Goal: Book appointment/travel/reservation

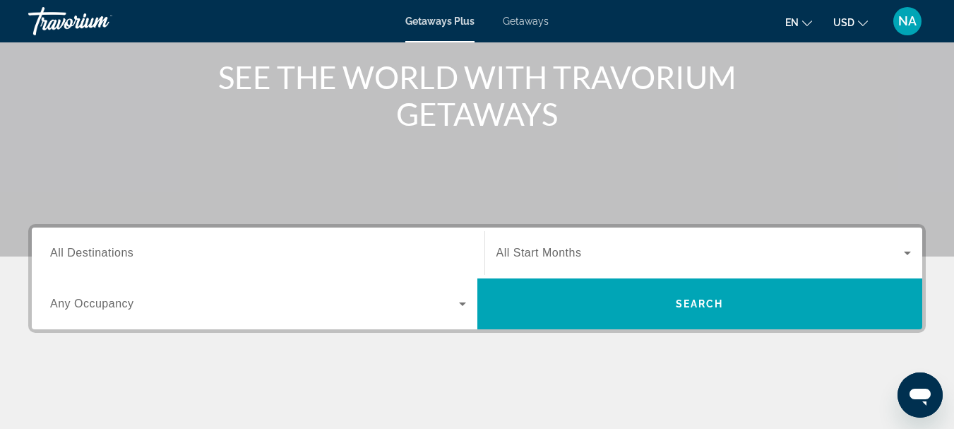
scroll to position [172, 0]
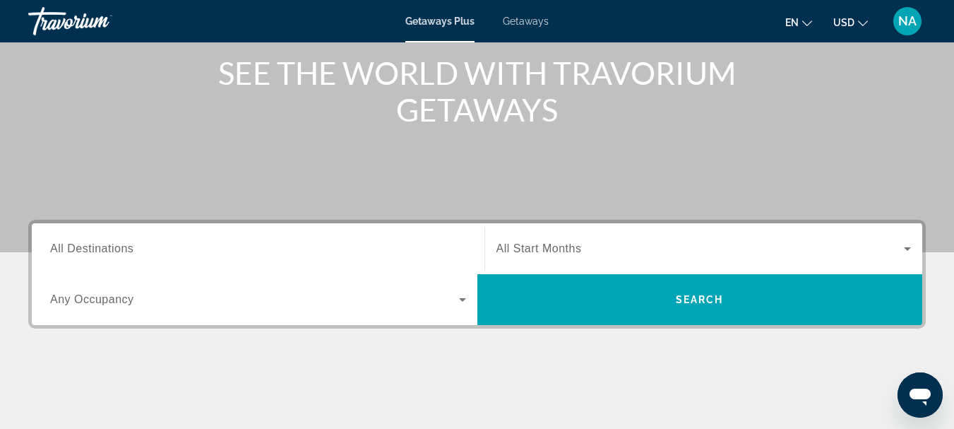
click at [535, 23] on span "Getaways" at bounding box center [526, 21] width 46 height 11
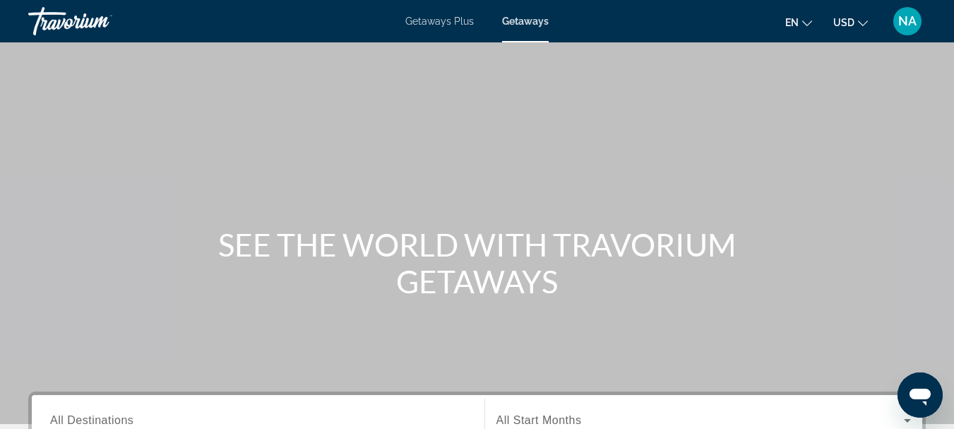
click at [435, 25] on span "Getaways Plus" at bounding box center [439, 21] width 69 height 11
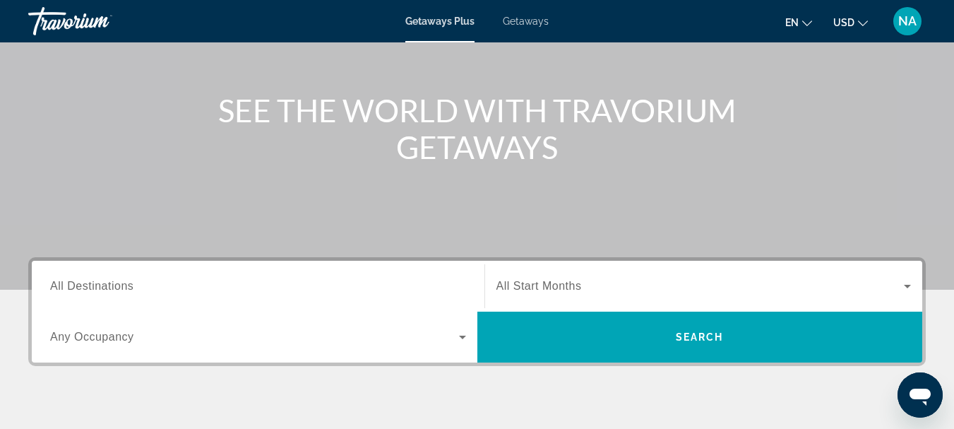
scroll to position [148, 0]
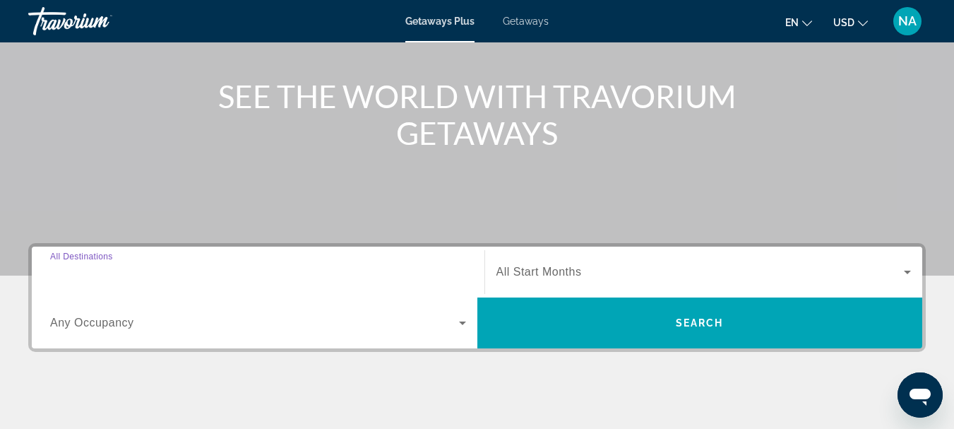
click at [172, 269] on input "Destination All Destinations" at bounding box center [258, 272] width 416 height 17
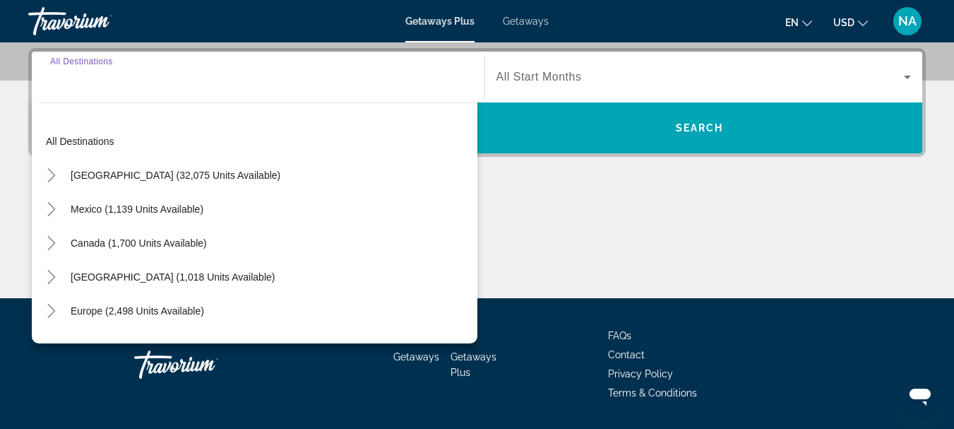
scroll to position [345, 0]
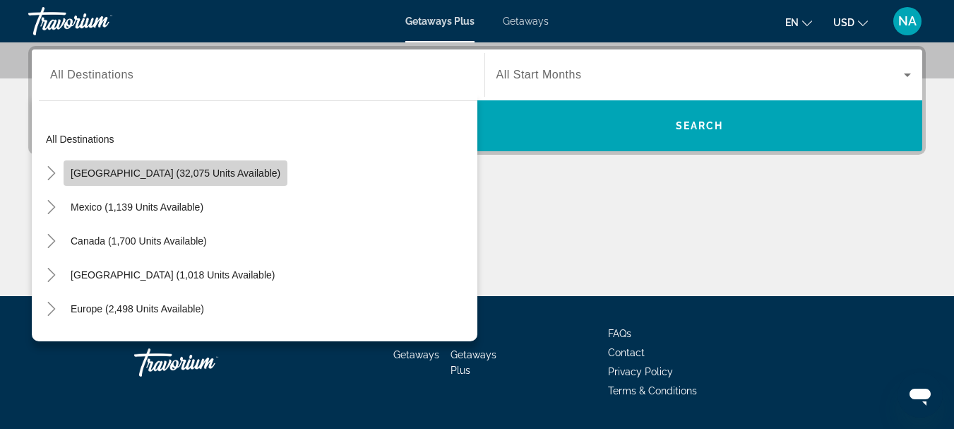
click at [175, 176] on span "[GEOGRAPHIC_DATA] (32,075 units available)" at bounding box center [176, 172] width 210 height 11
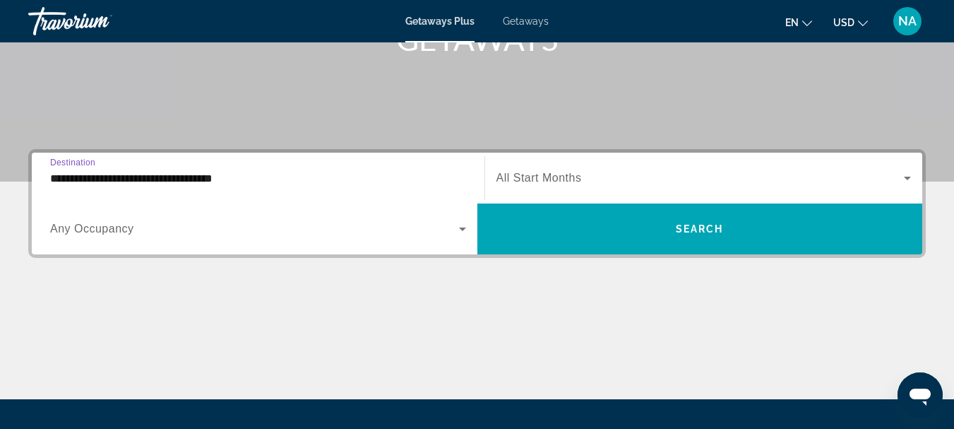
scroll to position [241, 0]
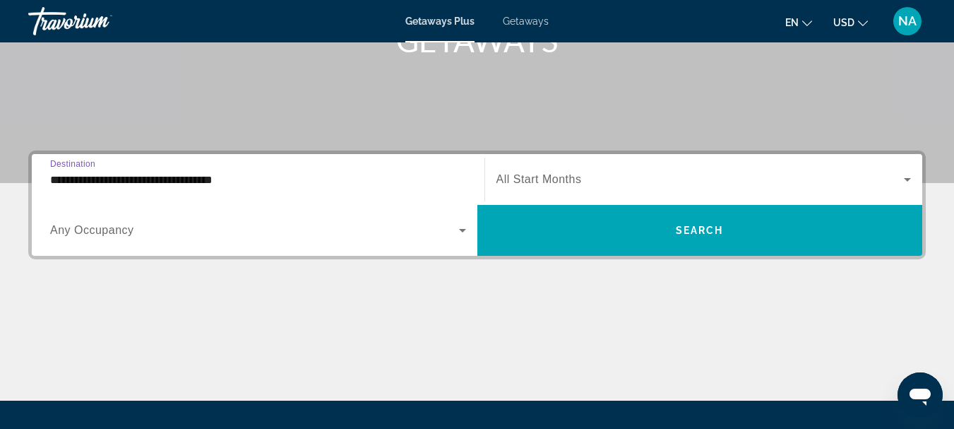
click at [596, 170] on div "Search widget" at bounding box center [704, 180] width 415 height 40
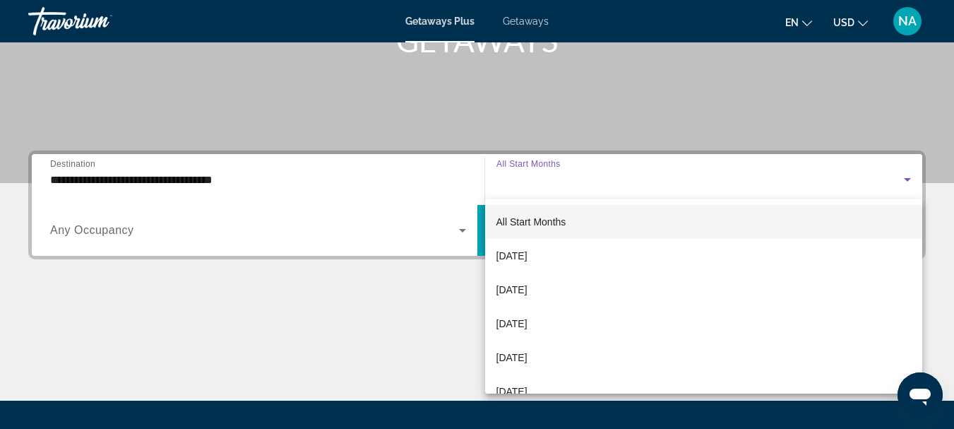
scroll to position [345, 0]
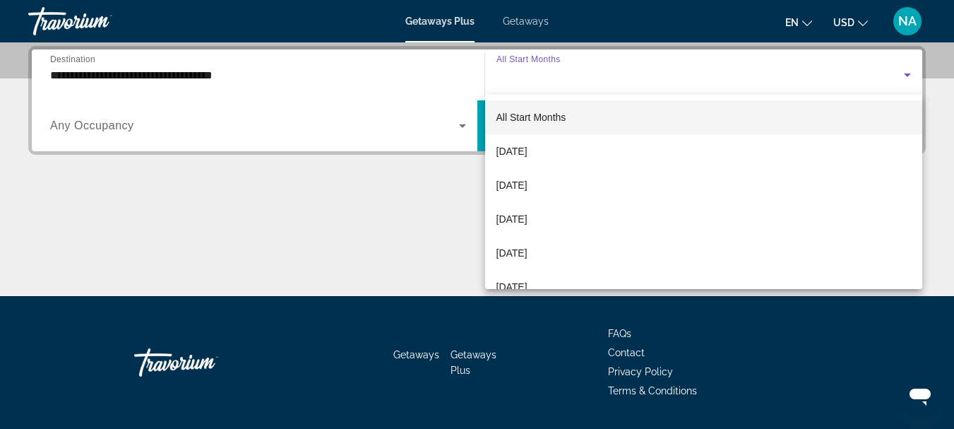
click at [264, 117] on div at bounding box center [477, 214] width 954 height 429
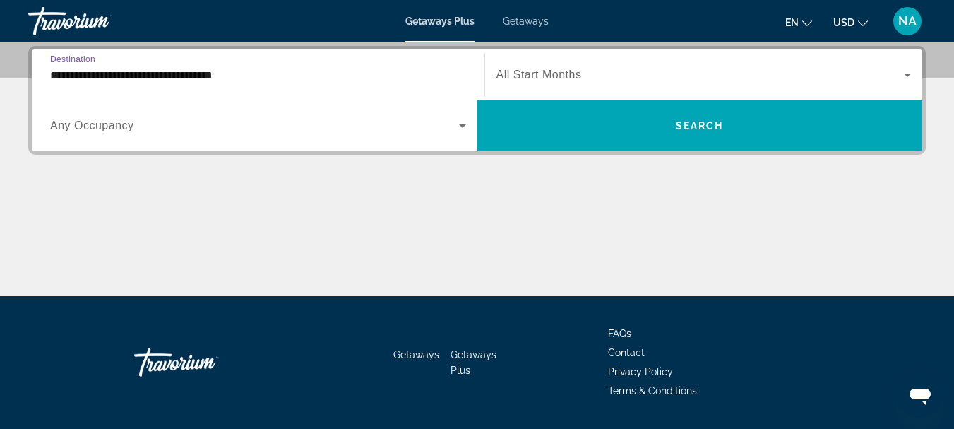
click at [260, 73] on input "**********" at bounding box center [258, 75] width 416 height 17
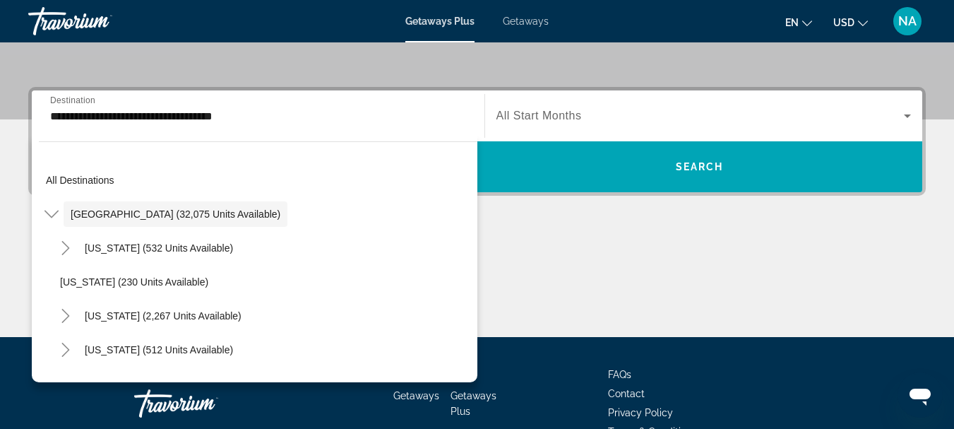
scroll to position [13, 0]
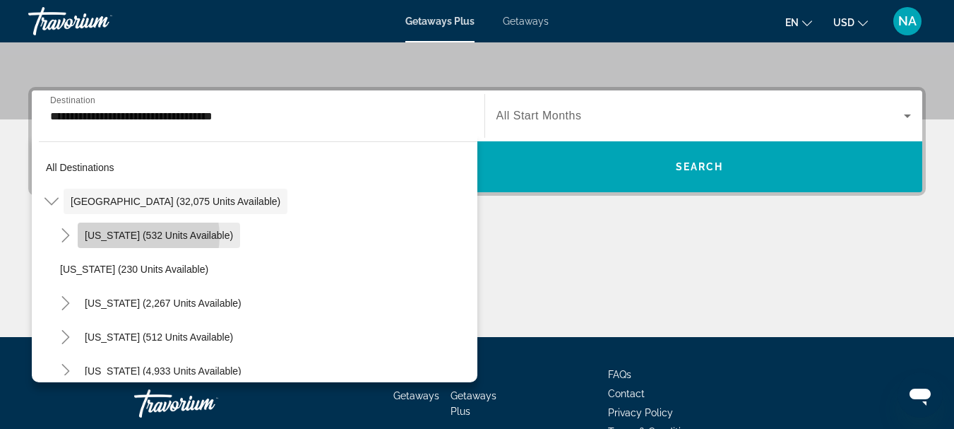
click at [135, 236] on span "[US_STATE] (532 units available)" at bounding box center [159, 235] width 148 height 11
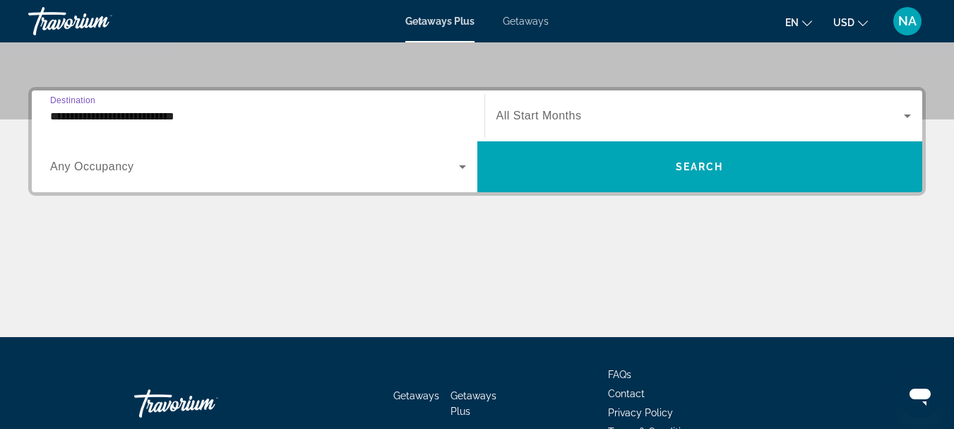
scroll to position [345, 0]
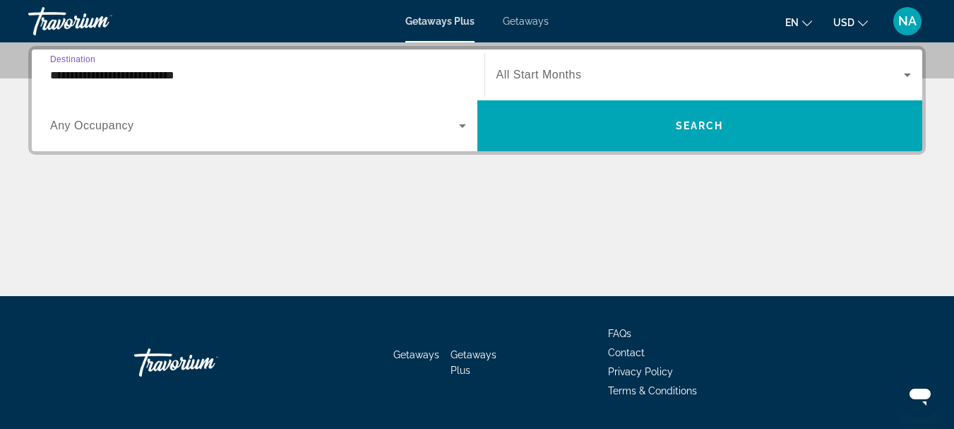
click at [293, 64] on div "**********" at bounding box center [258, 75] width 416 height 40
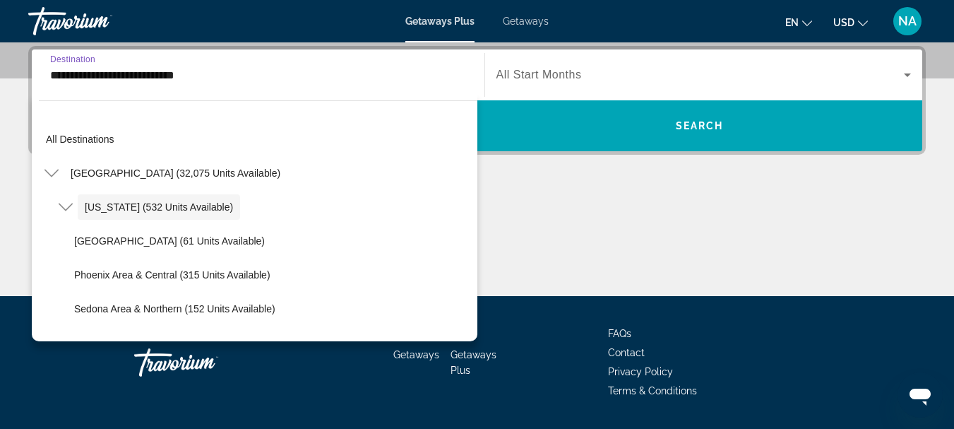
scroll to position [338, 0]
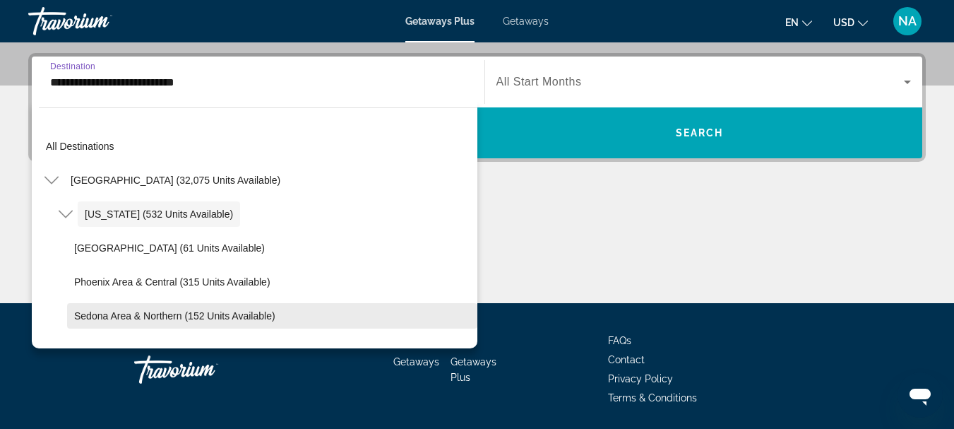
click at [254, 321] on span "Sedona Area & Northern (152 units available)" at bounding box center [174, 315] width 201 height 11
type input "**********"
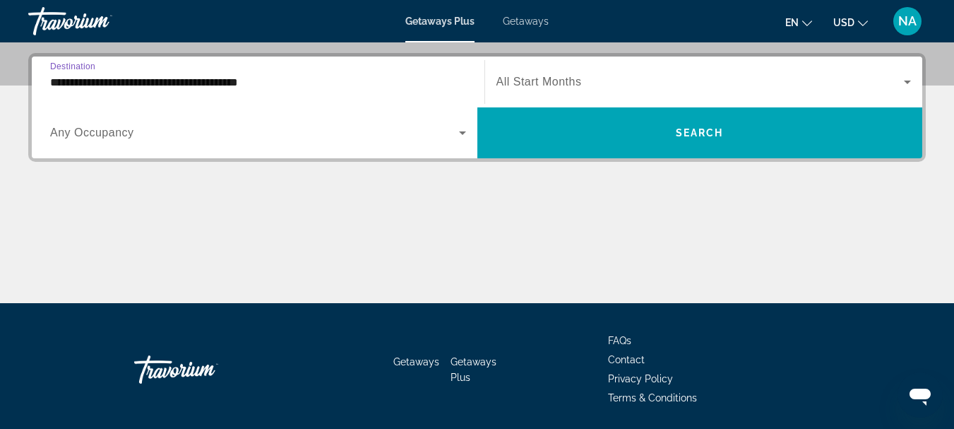
scroll to position [345, 0]
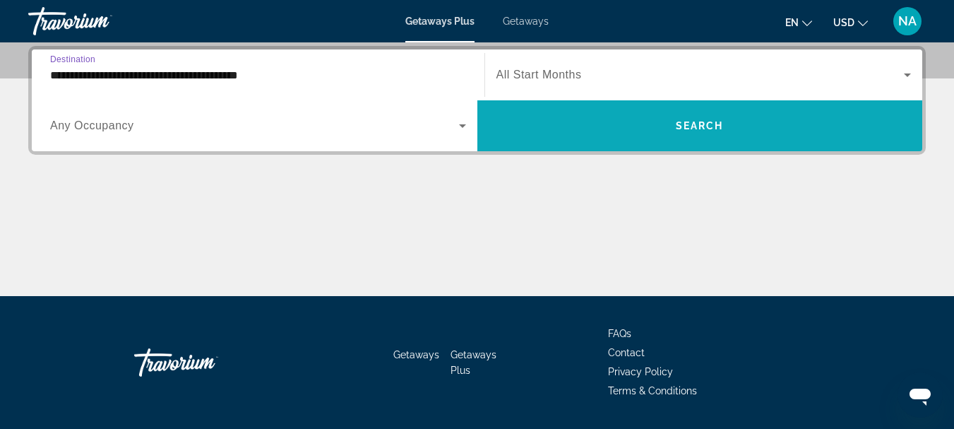
click at [671, 121] on span "Search widget" at bounding box center [700, 126] width 446 height 34
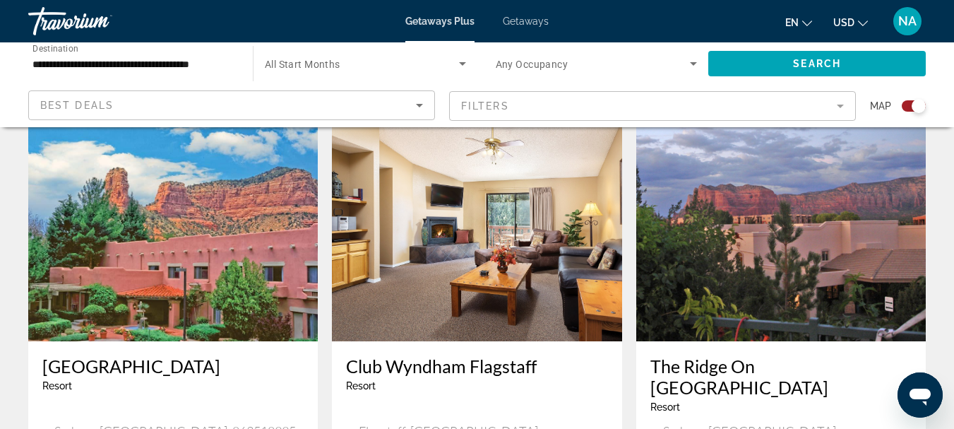
scroll to position [514, 0]
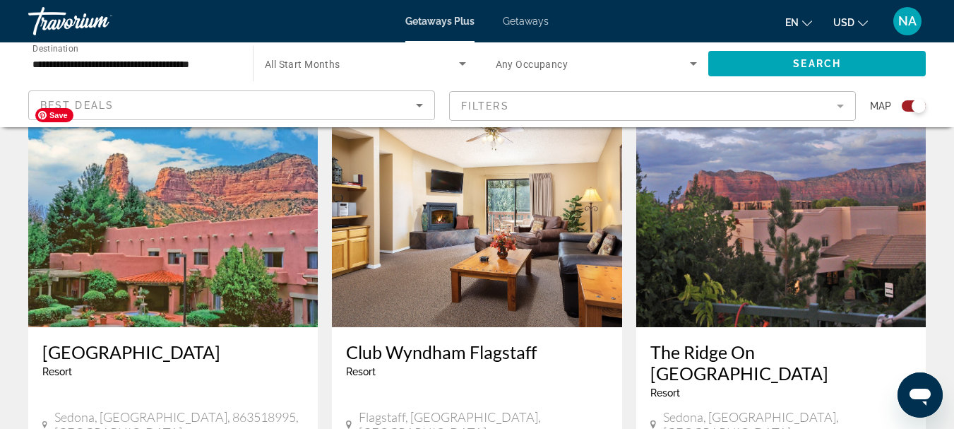
click at [190, 242] on img "Main content" at bounding box center [173, 214] width 290 height 226
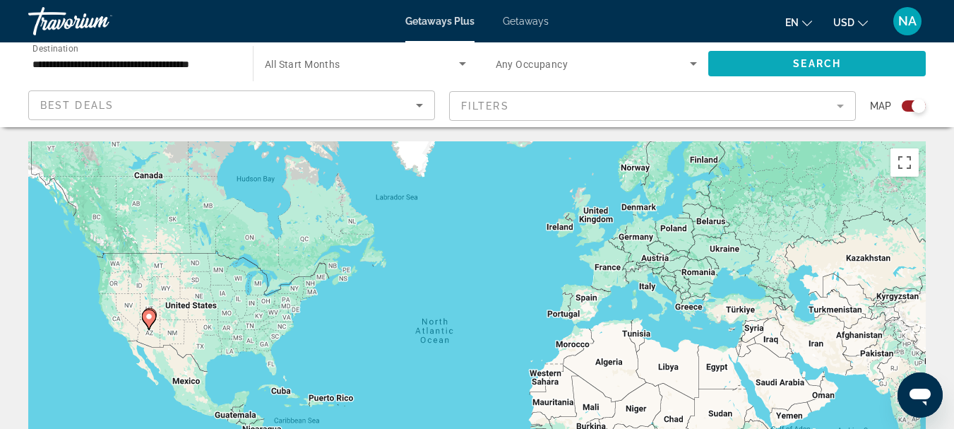
click at [805, 61] on span "Search" at bounding box center [817, 63] width 48 height 11
click at [160, 68] on input "**********" at bounding box center [133, 64] width 202 height 17
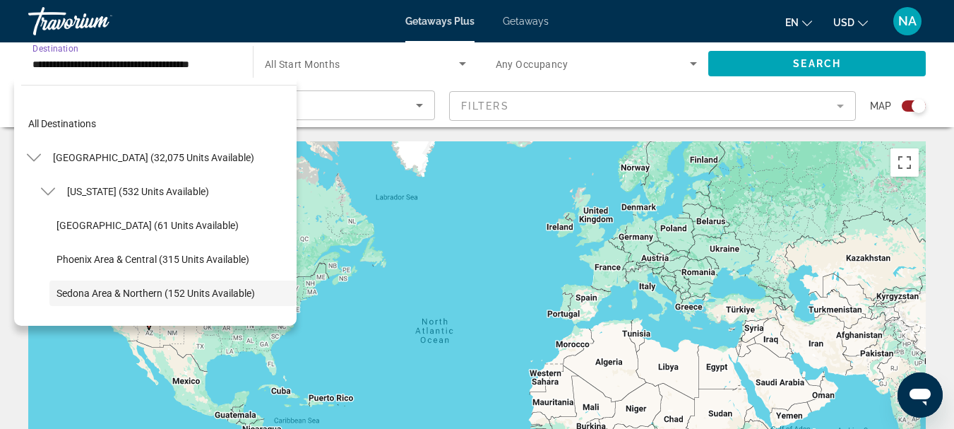
scroll to position [84, 0]
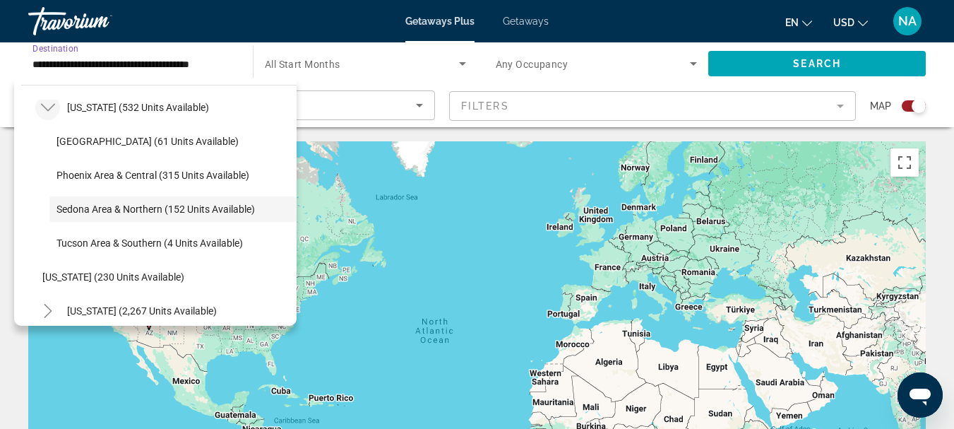
click at [45, 112] on icon "Toggle Arizona (532 units available)" at bounding box center [48, 107] width 14 height 14
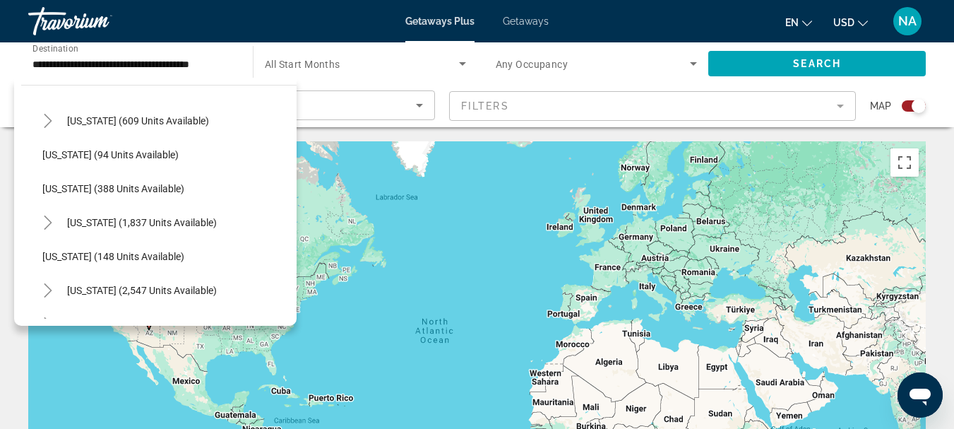
scroll to position [573, 0]
